Goal: Information Seeking & Learning: Learn about a topic

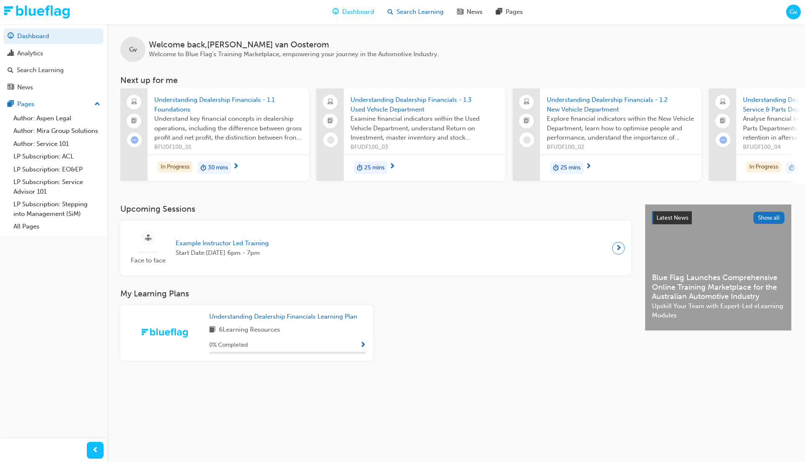
click at [409, 11] on span "Search Learning" at bounding box center [420, 12] width 47 height 10
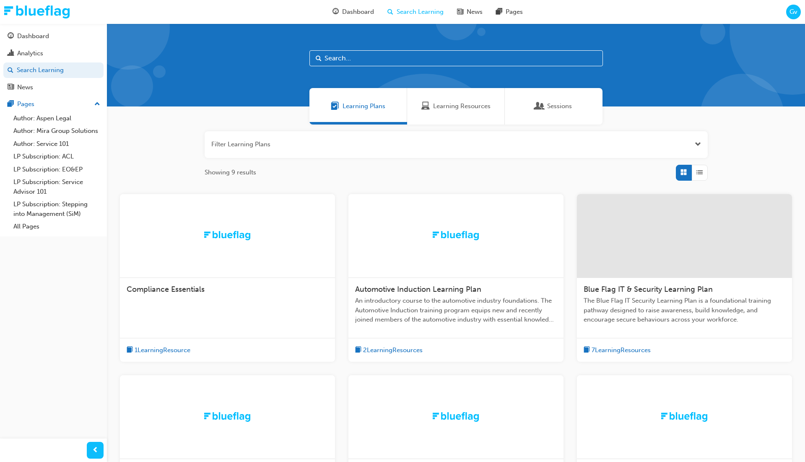
click at [442, 222] on div at bounding box center [456, 236] width 215 height 84
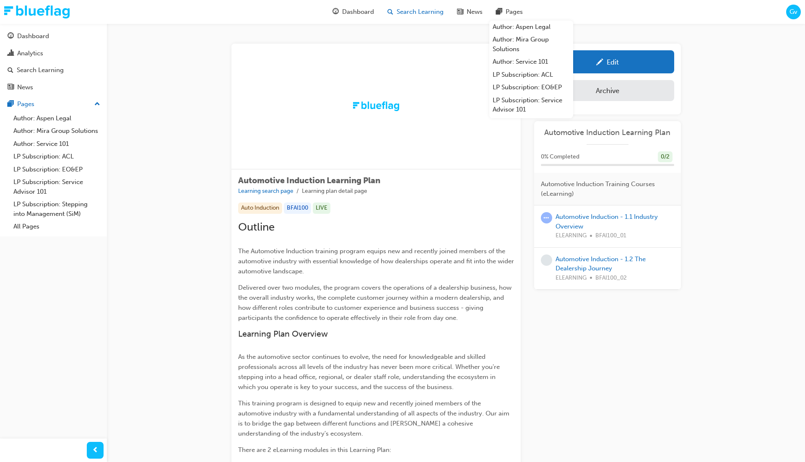
click at [431, 12] on span "Search Learning" at bounding box center [420, 12] width 47 height 10
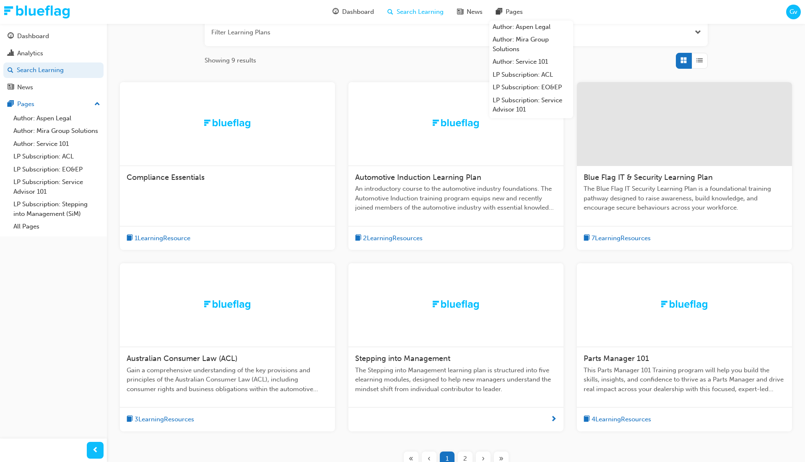
scroll to position [182, 0]
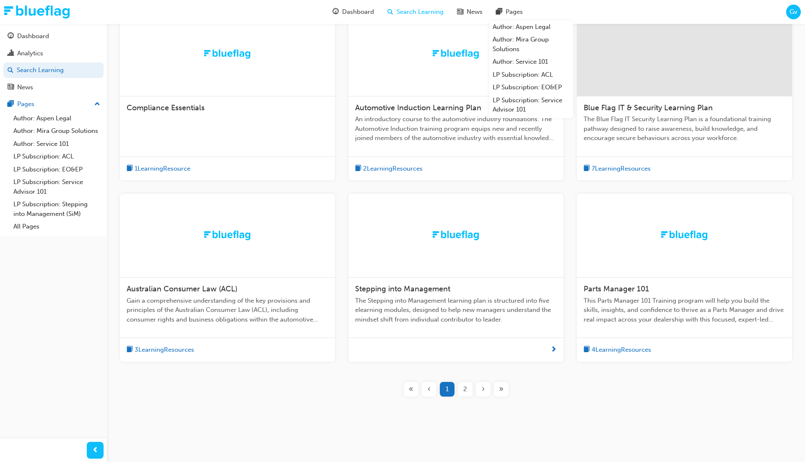
click at [271, 288] on div "Australian Consumer Law (ACL)" at bounding box center [228, 289] width 202 height 10
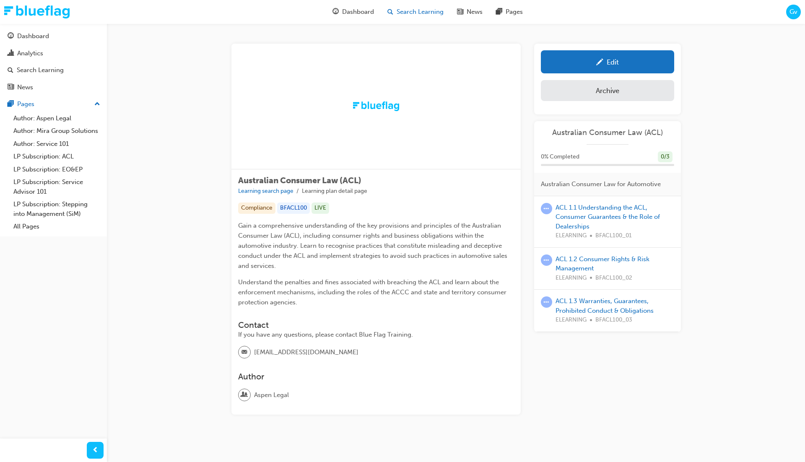
click at [417, 16] on div "Search Learning" at bounding box center [416, 11] width 70 height 17
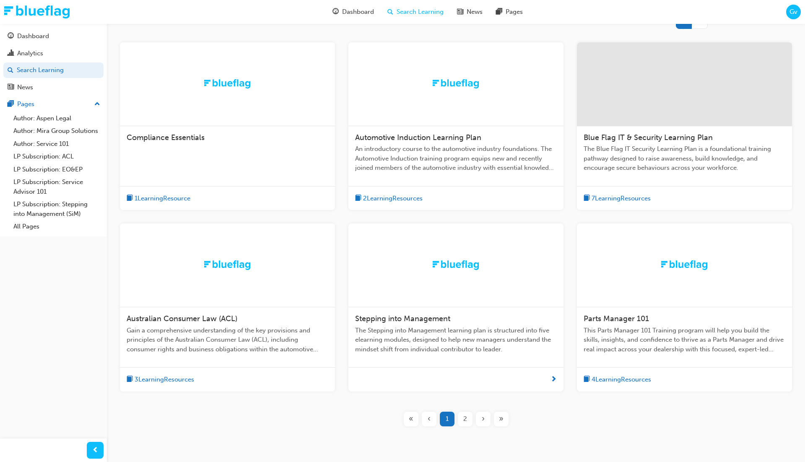
scroll to position [183, 0]
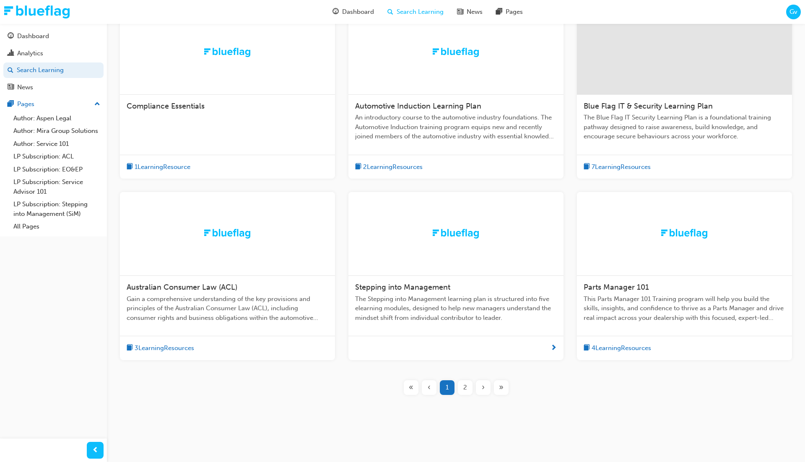
click at [410, 282] on div "Stepping into Management The Stepping into Management learning plan is structur…" at bounding box center [456, 306] width 215 height 60
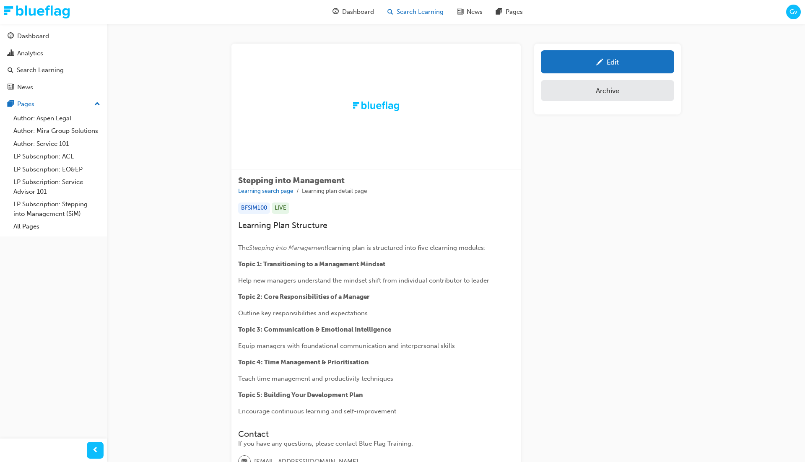
click at [418, 19] on div "Search Learning" at bounding box center [416, 11] width 70 height 17
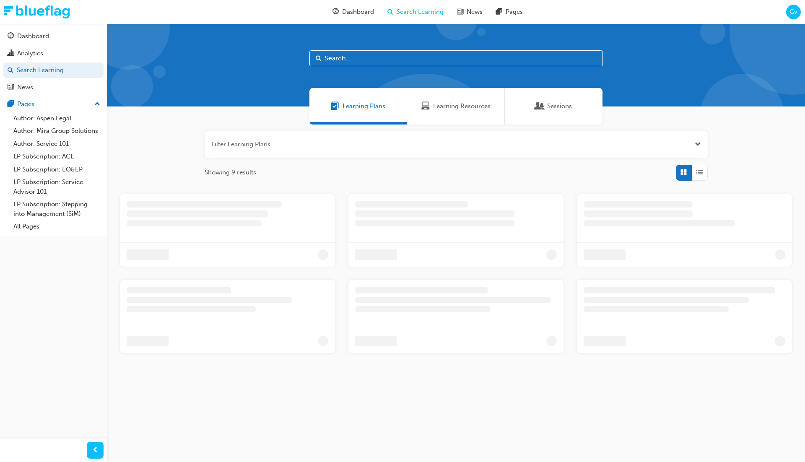
click at [399, 60] on input "text" at bounding box center [457, 58] width 294 height 16
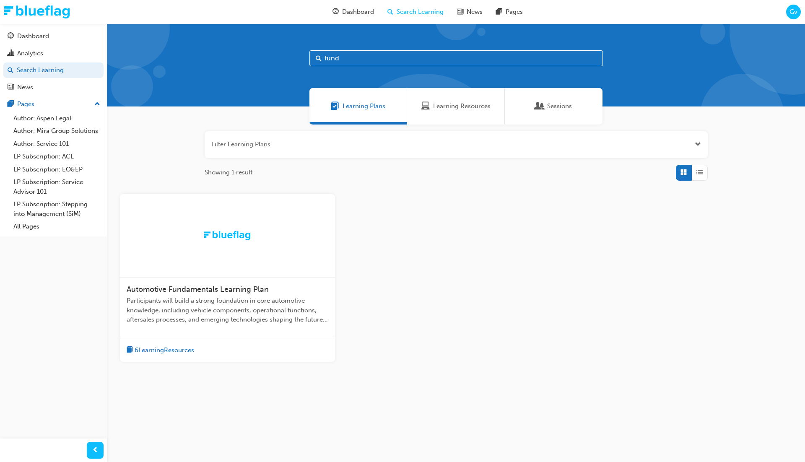
type input "fund"
click at [260, 232] on div at bounding box center [227, 236] width 215 height 84
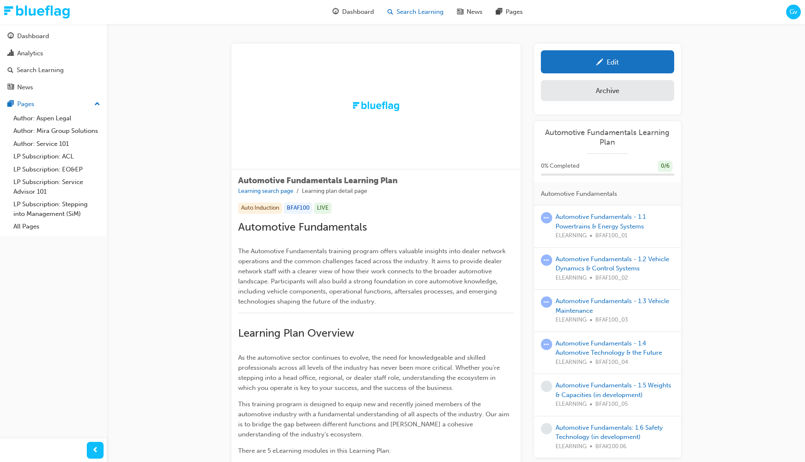
click at [427, 13] on span "Search Learning" at bounding box center [420, 12] width 47 height 10
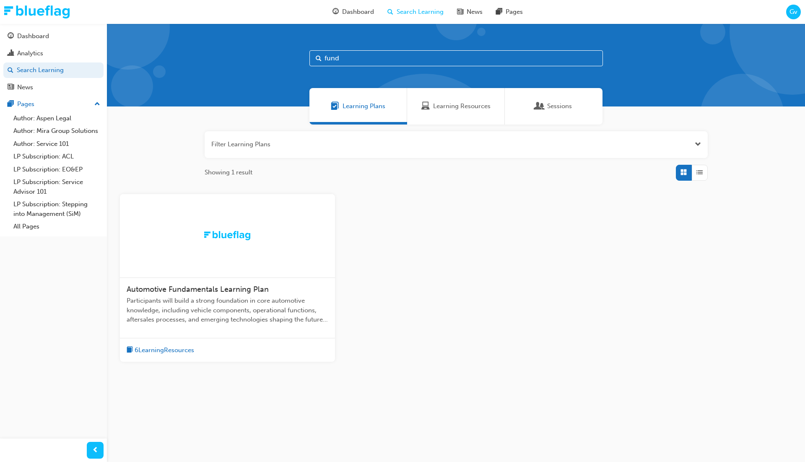
click at [400, 57] on input "fund" at bounding box center [457, 58] width 294 height 16
type input "serv"
click at [211, 218] on div at bounding box center [227, 236] width 215 height 84
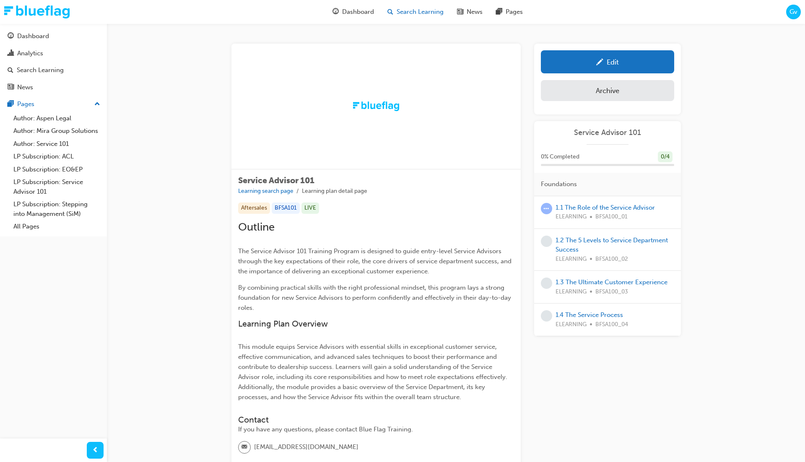
click at [417, 10] on span "Search Learning" at bounding box center [420, 12] width 47 height 10
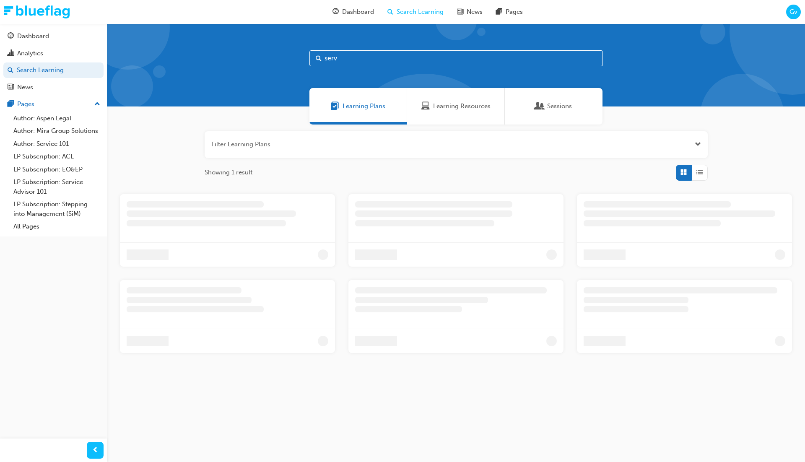
click at [363, 60] on input "serv" at bounding box center [457, 58] width 294 height 16
type input "equ"
click at [450, 120] on div "Learning Resources" at bounding box center [456, 106] width 98 height 36
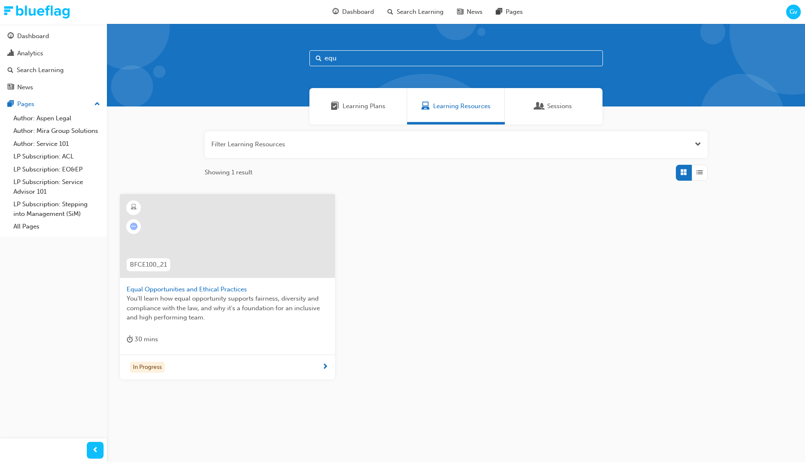
click at [273, 293] on span "Equal Opportunities and Ethical Practices" at bounding box center [228, 290] width 202 height 10
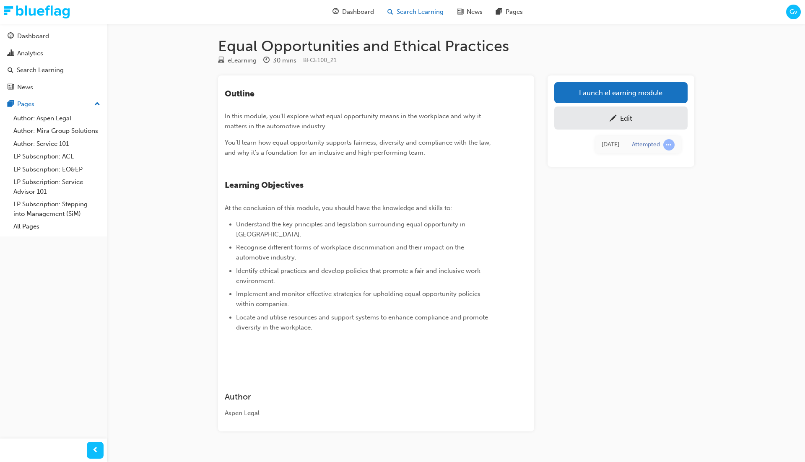
click at [424, 15] on span "Search Learning" at bounding box center [420, 12] width 47 height 10
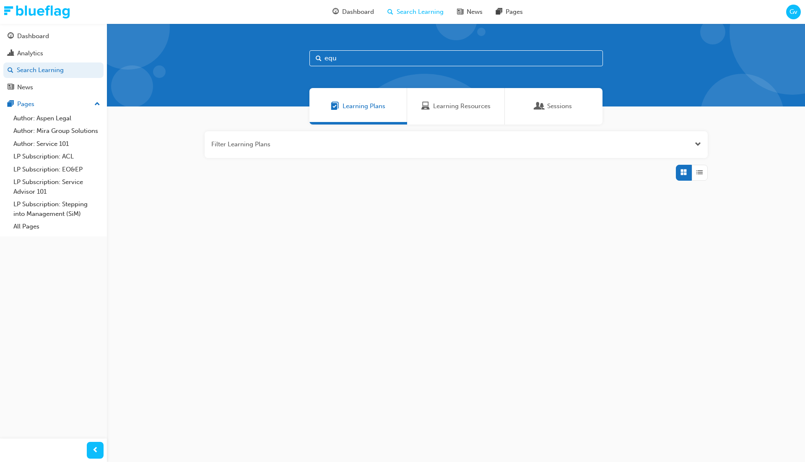
click at [356, 54] on input "equ" at bounding box center [457, 58] width 294 height 16
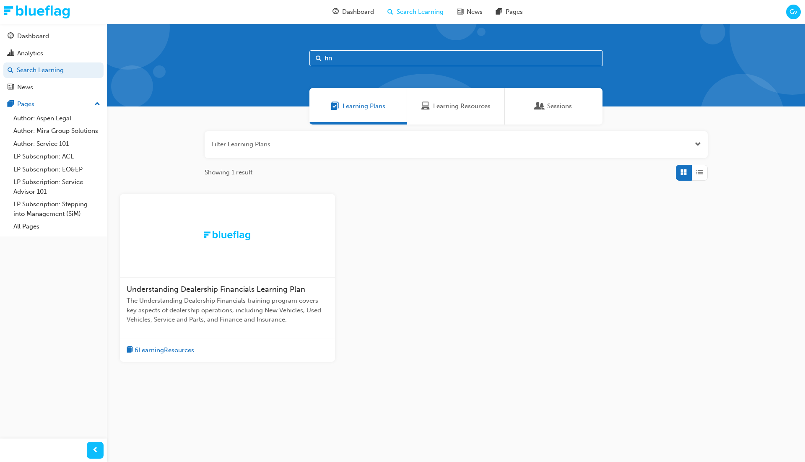
type input "fin"
click at [283, 229] on div at bounding box center [227, 236] width 215 height 84
